Goal: Transaction & Acquisition: Purchase product/service

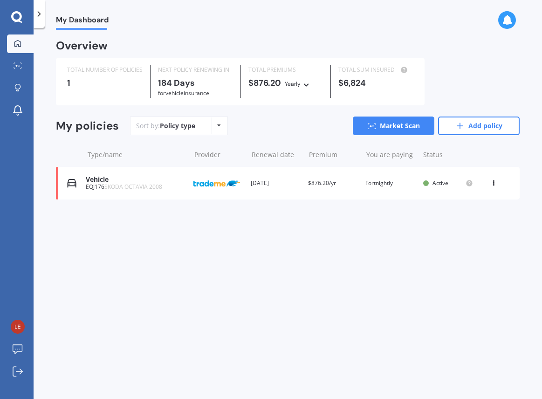
click at [496, 184] on icon at bounding box center [494, 182] width 7 height 6
click at [471, 222] on div "Delete" at bounding box center [473, 219] width 92 height 19
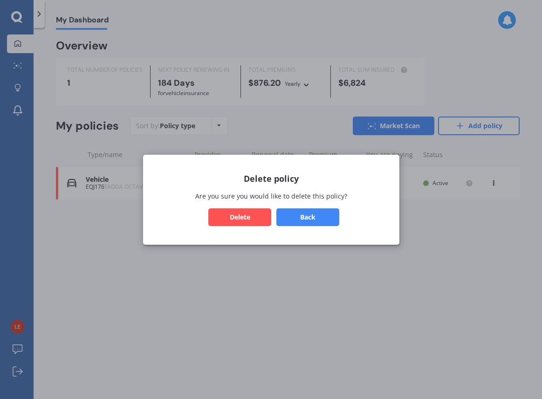
click at [249, 214] on button "Delete" at bounding box center [239, 217] width 63 height 18
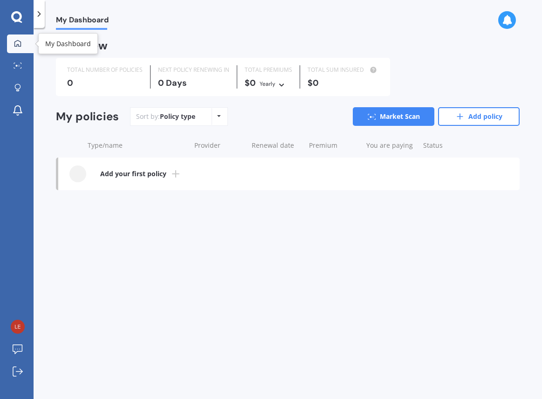
click at [17, 50] on link "My Dashboard" at bounding box center [20, 44] width 27 height 19
click at [18, 20] on icon at bounding box center [16, 16] width 11 height 11
click at [15, 64] on icon at bounding box center [18, 65] width 8 height 6
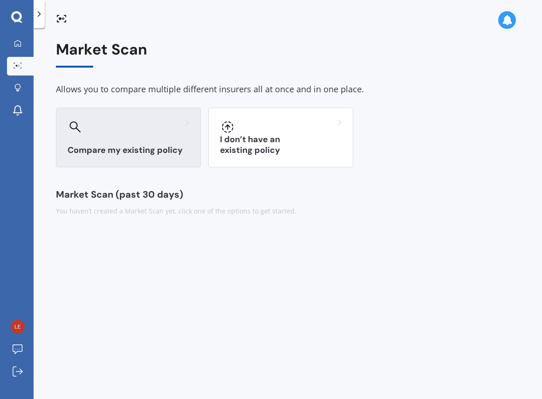
click at [159, 151] on h3 "Compare my existing policy" at bounding box center [129, 150] width 122 height 11
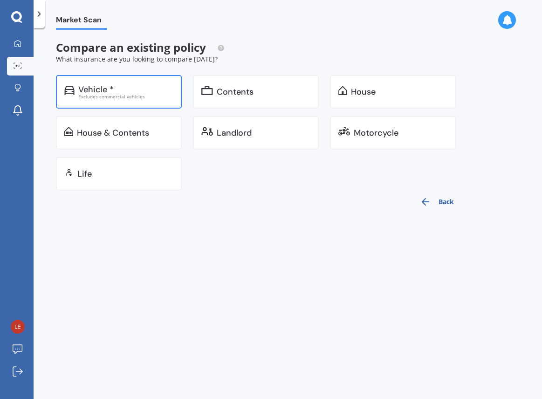
click at [145, 101] on div "Vehicle * Excludes commercial vehicles" at bounding box center [119, 92] width 126 height 34
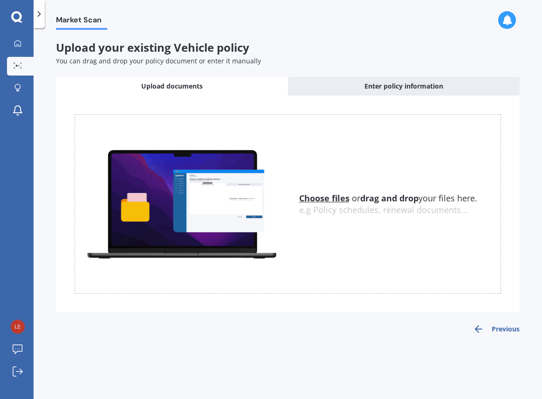
click at [324, 196] on u "Choose files" at bounding box center [324, 198] width 50 height 11
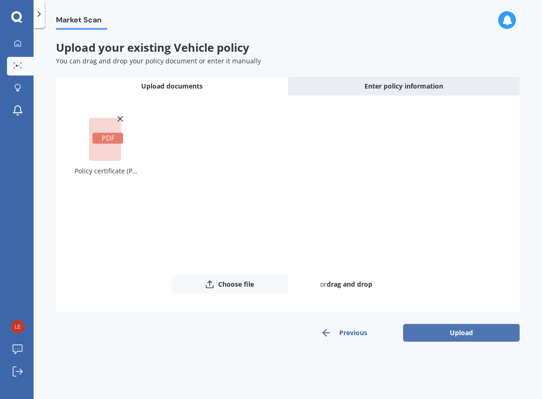
click at [430, 331] on button "Upload" at bounding box center [461, 333] width 117 height 18
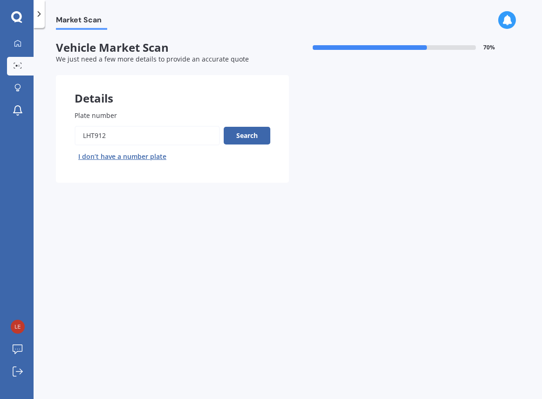
drag, startPoint x: 135, startPoint y: 138, endPoint x: 54, endPoint y: 136, distance: 81.2
click at [75, 136] on input "Plate number" at bounding box center [148, 136] width 146 height 20
click at [230, 138] on button "Search" at bounding box center [247, 136] width 47 height 18
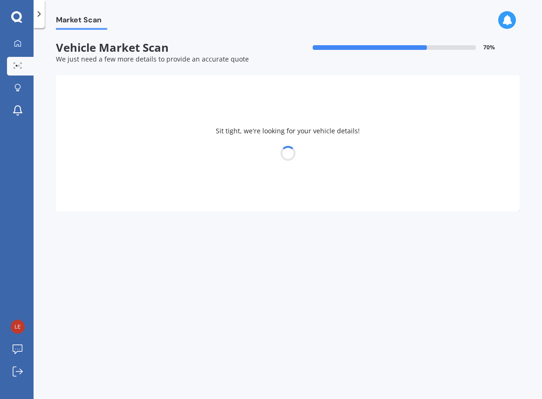
select select "VOLKSWAGEN"
select select "TIGUAN"
select select "05"
select select "1986"
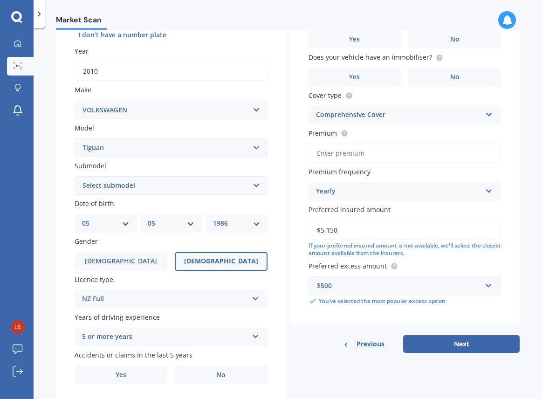
scroll to position [151, 0]
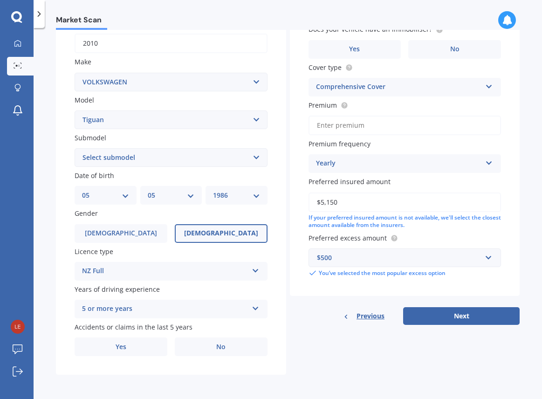
select select "PETROL TURBO"
click option "Petrol Turbo" at bounding box center [0, 0] width 0 height 0
click at [202, 349] on label "No" at bounding box center [221, 347] width 93 height 19
click at [0, 0] on input "No" at bounding box center [0, 0] width 0 height 0
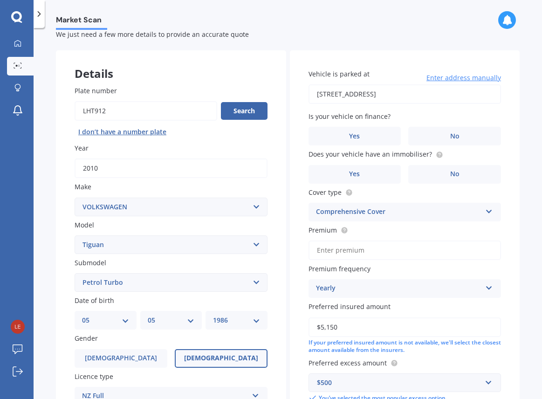
scroll to position [0, 0]
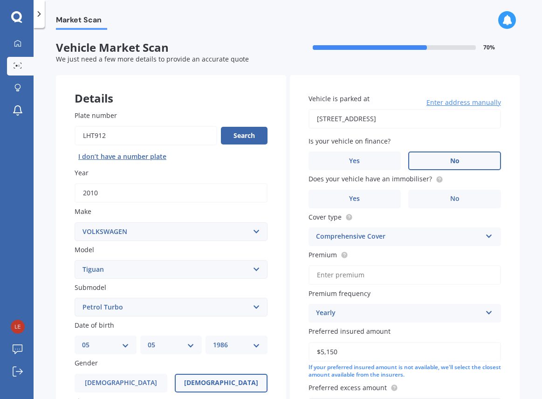
click at [434, 164] on label "No" at bounding box center [455, 161] width 93 height 19
click at [0, 0] on input "No" at bounding box center [0, 0] width 0 height 0
click at [389, 193] on label "Yes" at bounding box center [355, 199] width 93 height 19
click at [0, 0] on input "Yes" at bounding box center [0, 0] width 0 height 0
click at [368, 274] on input "Premium" at bounding box center [405, 275] width 193 height 20
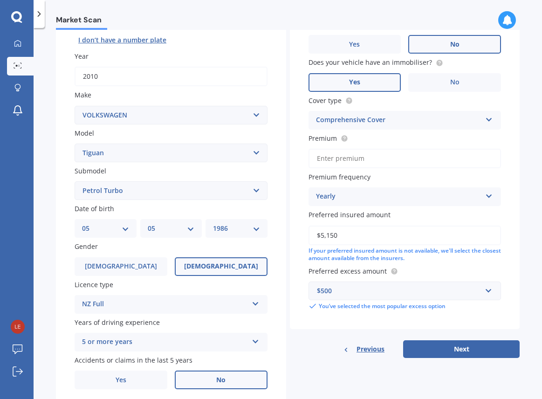
scroll to position [121, 0]
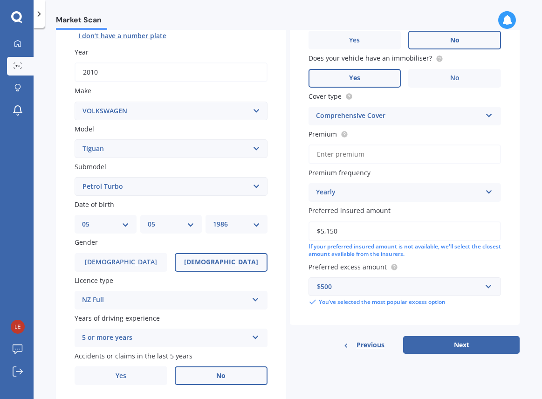
click at [337, 191] on div "Yearly" at bounding box center [399, 192] width 166 height 11
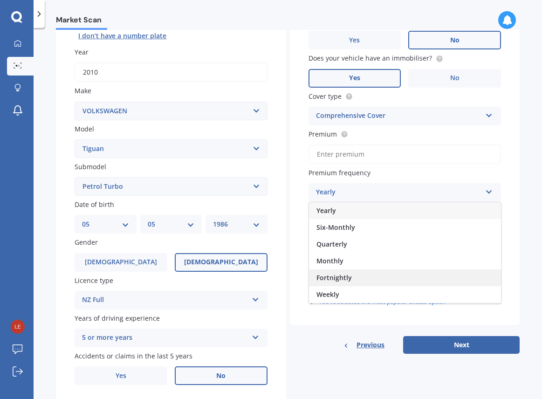
click at [332, 276] on span "Fortnightly" at bounding box center [334, 277] width 35 height 9
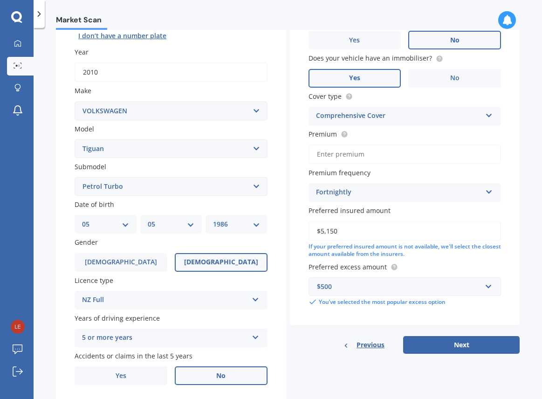
click at [337, 152] on input "Premium" at bounding box center [405, 155] width 193 height 20
type input "$19.99"
click at [437, 344] on button "Next" at bounding box center [461, 345] width 117 height 18
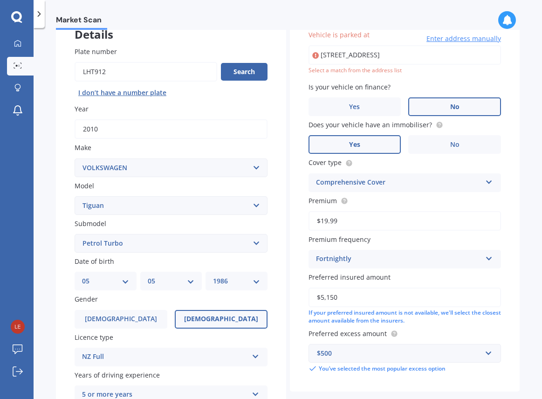
scroll to position [64, 0]
type input "[STREET_ADDRESS]"
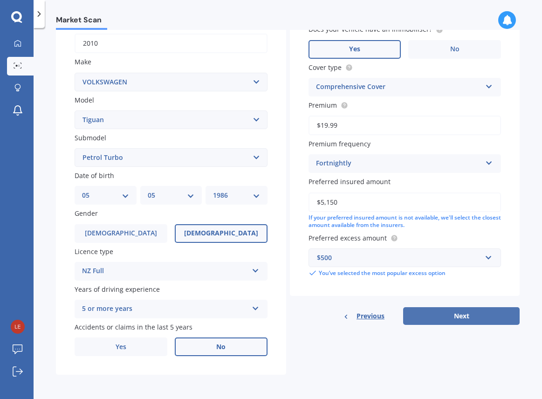
click at [454, 315] on button "Next" at bounding box center [461, 316] width 117 height 18
select select "05"
select select "1986"
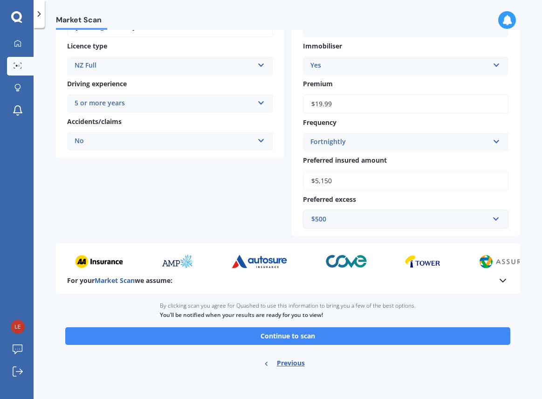
scroll to position [159, 0]
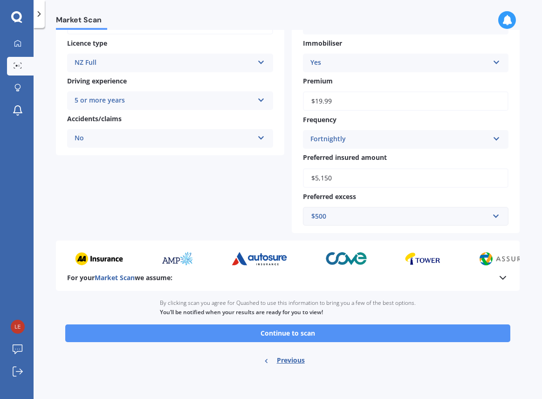
click at [441, 332] on button "Continue to scan" at bounding box center [287, 334] width 445 height 18
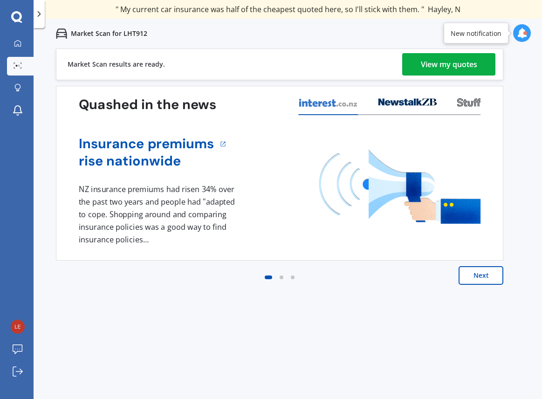
click at [413, 69] on link "View my quotes" at bounding box center [448, 64] width 93 height 22
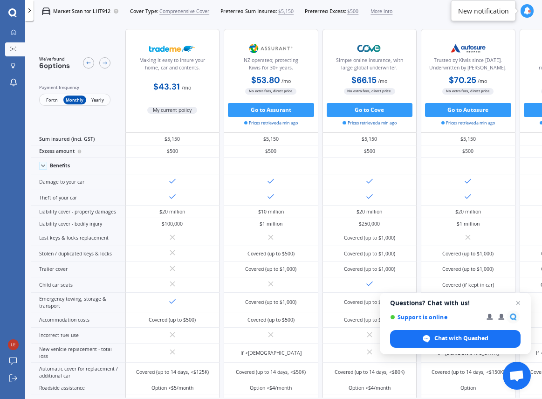
scroll to position [2, 0]
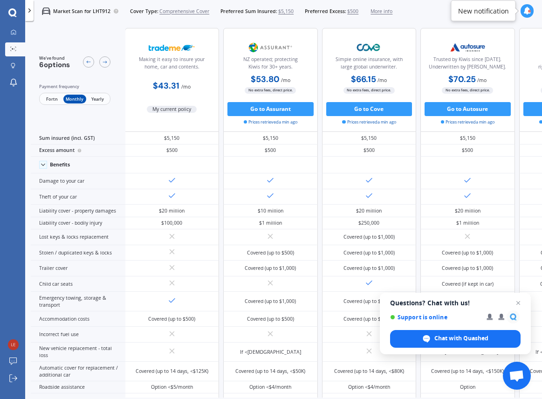
click at [99, 99] on span "Yearly" at bounding box center [97, 99] width 23 height 9
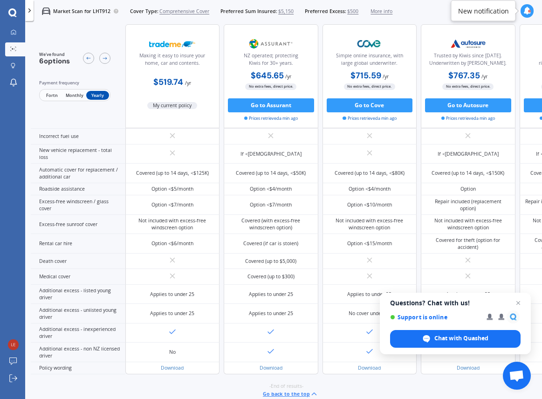
scroll to position [268, 0]
click at [521, 302] on span "Open chat" at bounding box center [519, 304] width 12 height 12
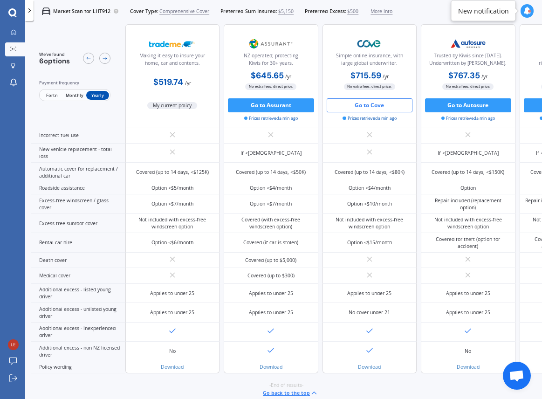
click at [388, 111] on button "Go to Cove" at bounding box center [370, 105] width 86 height 14
